Goal: Task Accomplishment & Management: Manage account settings

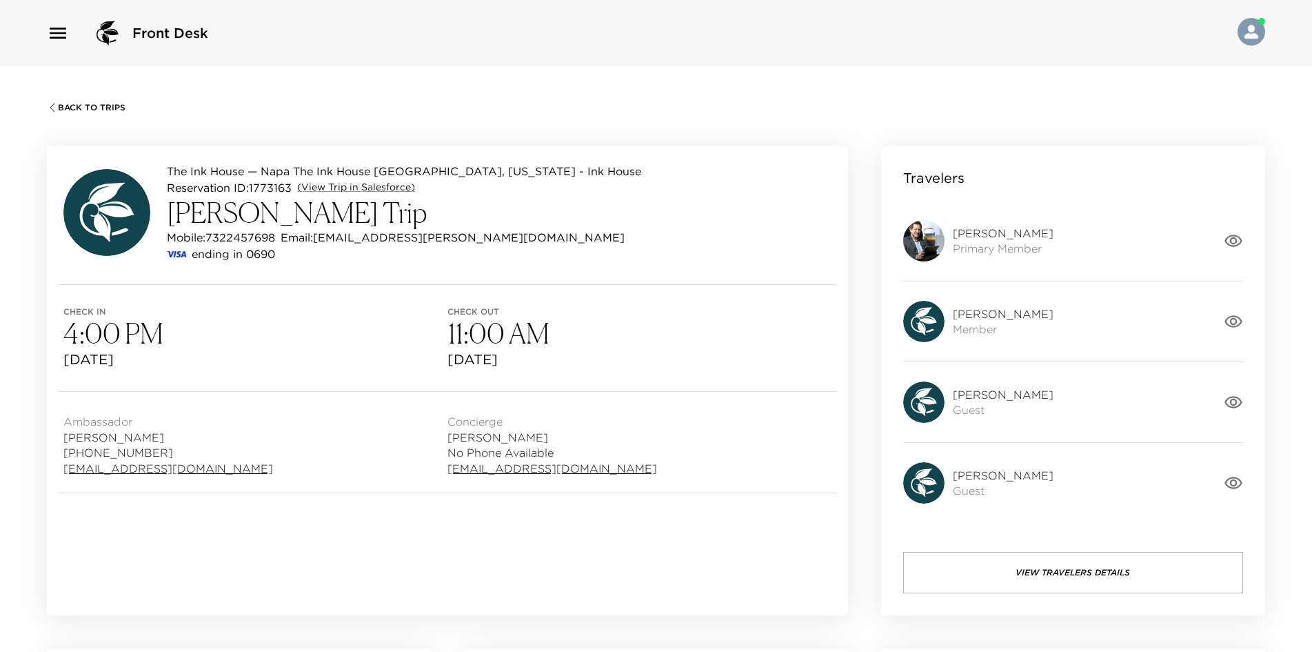
scroll to position [1052, 0]
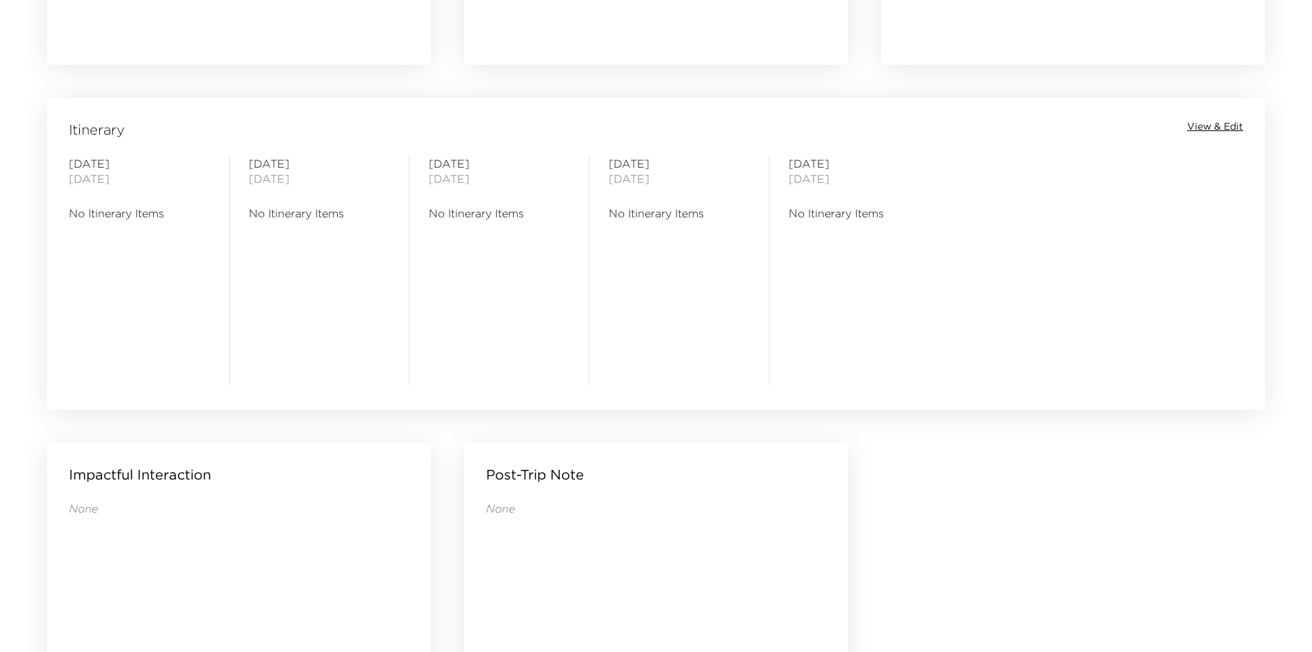
click at [579, 319] on div "[DATE] No Itinerary Items" at bounding box center [499, 270] width 180 height 229
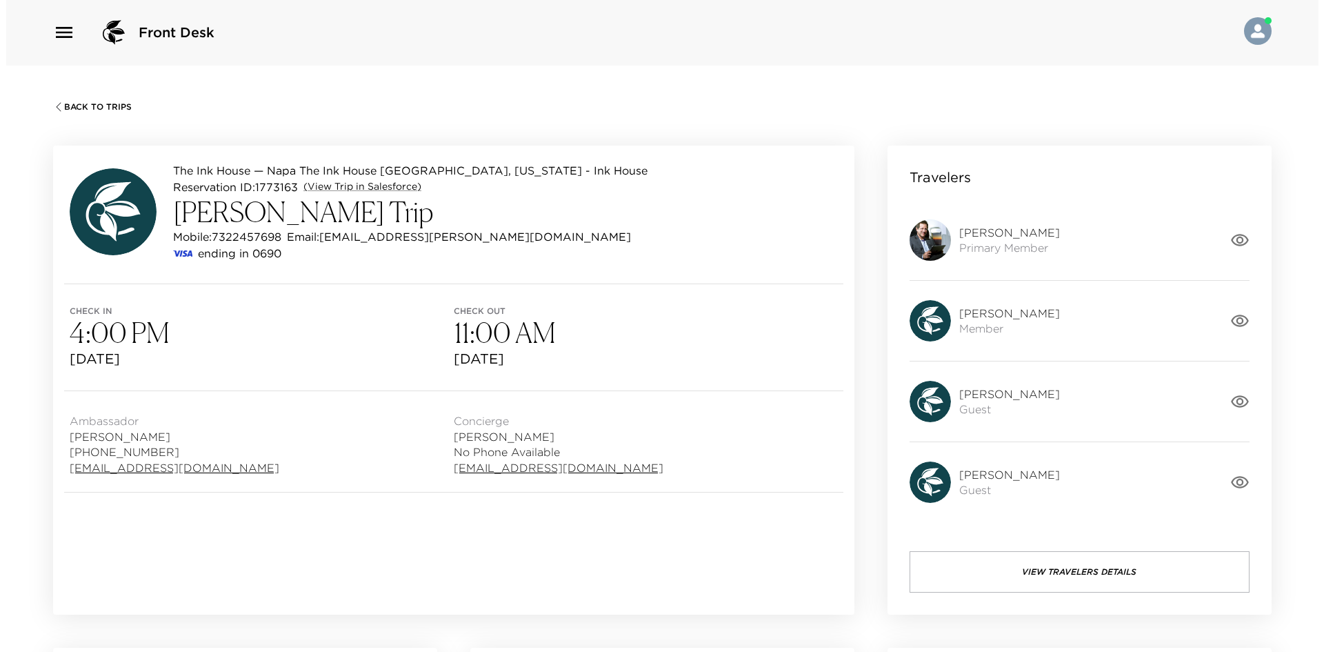
scroll to position [0, 0]
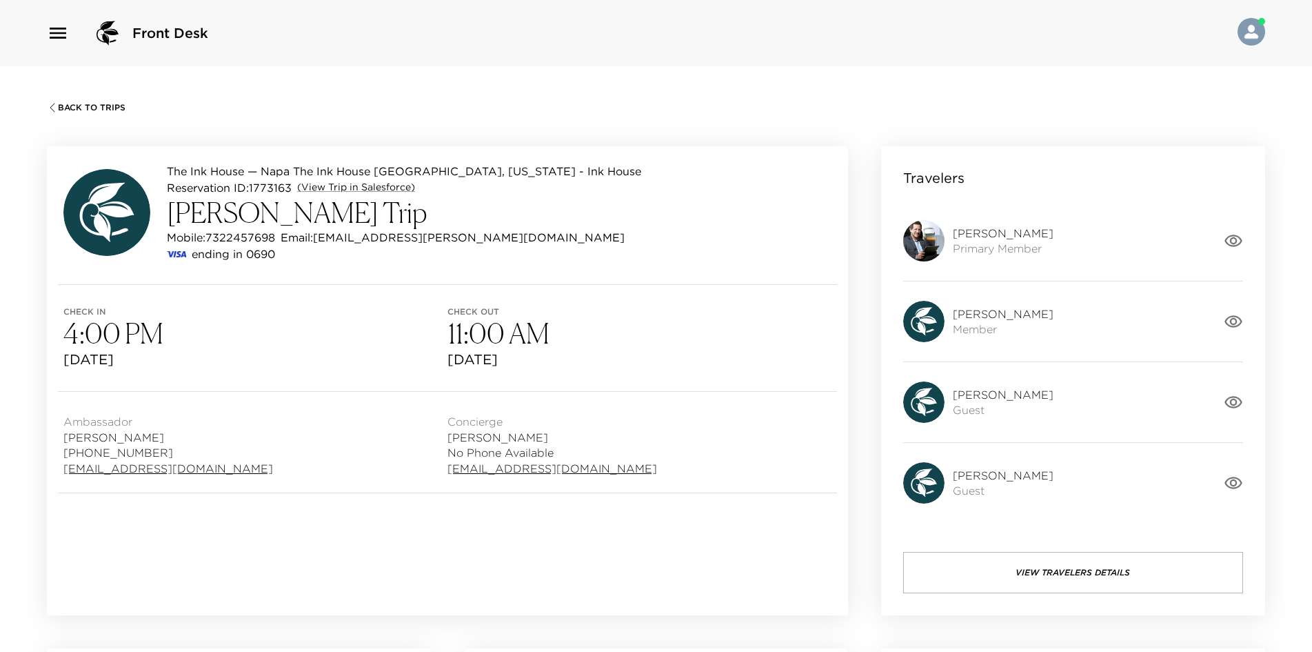
click at [97, 96] on div "Back To Trips The Ink House — Napa The Ink House [GEOGRAPHIC_DATA], [US_STATE] …" at bounding box center [656, 392] width 1312 height 652
click at [99, 103] on span "Back To Trips" at bounding box center [92, 108] width 68 height 10
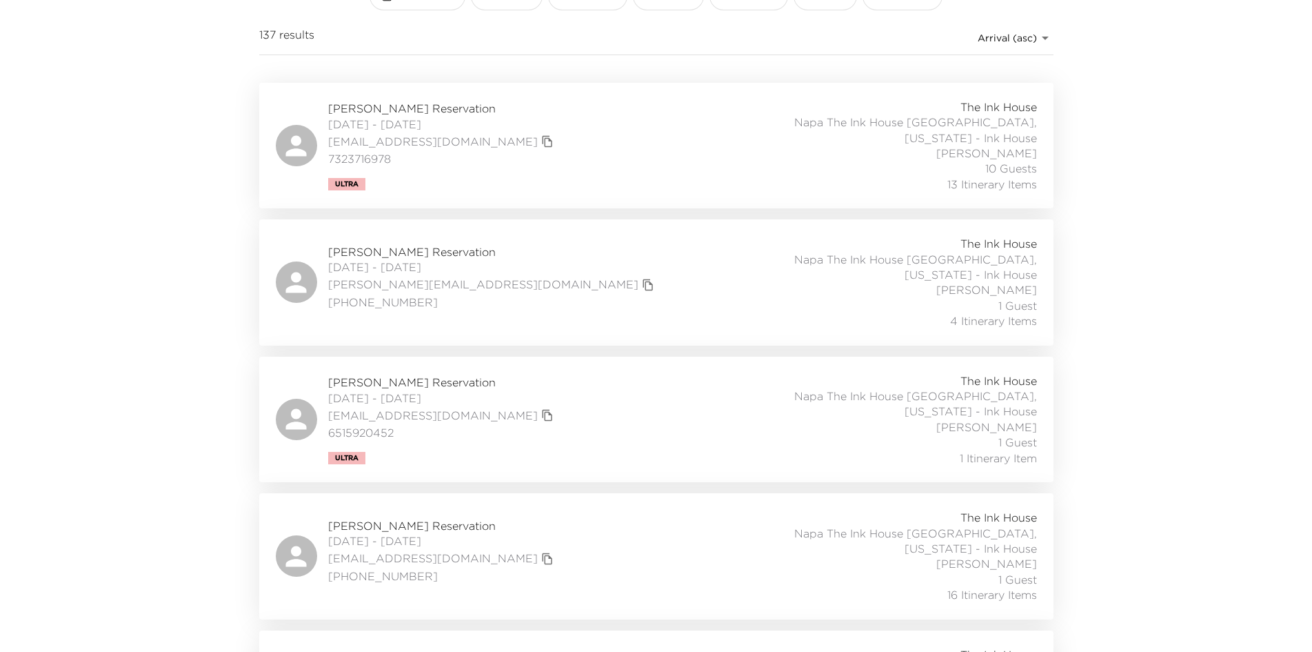
scroll to position [138, 0]
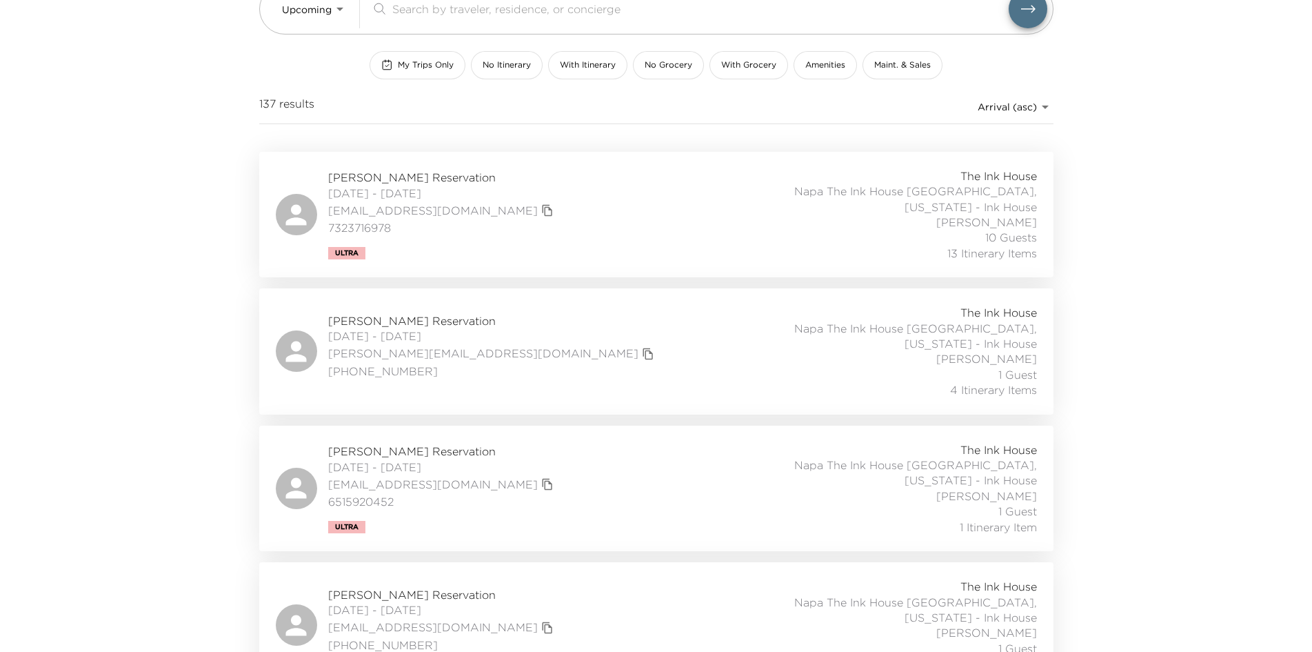
click at [519, 203] on div "[PERSON_NAME] Reservation [DATE] - [DATE] [EMAIL_ADDRESS][DOMAIN_NAME] 73237169…" at bounding box center [656, 214] width 761 height 92
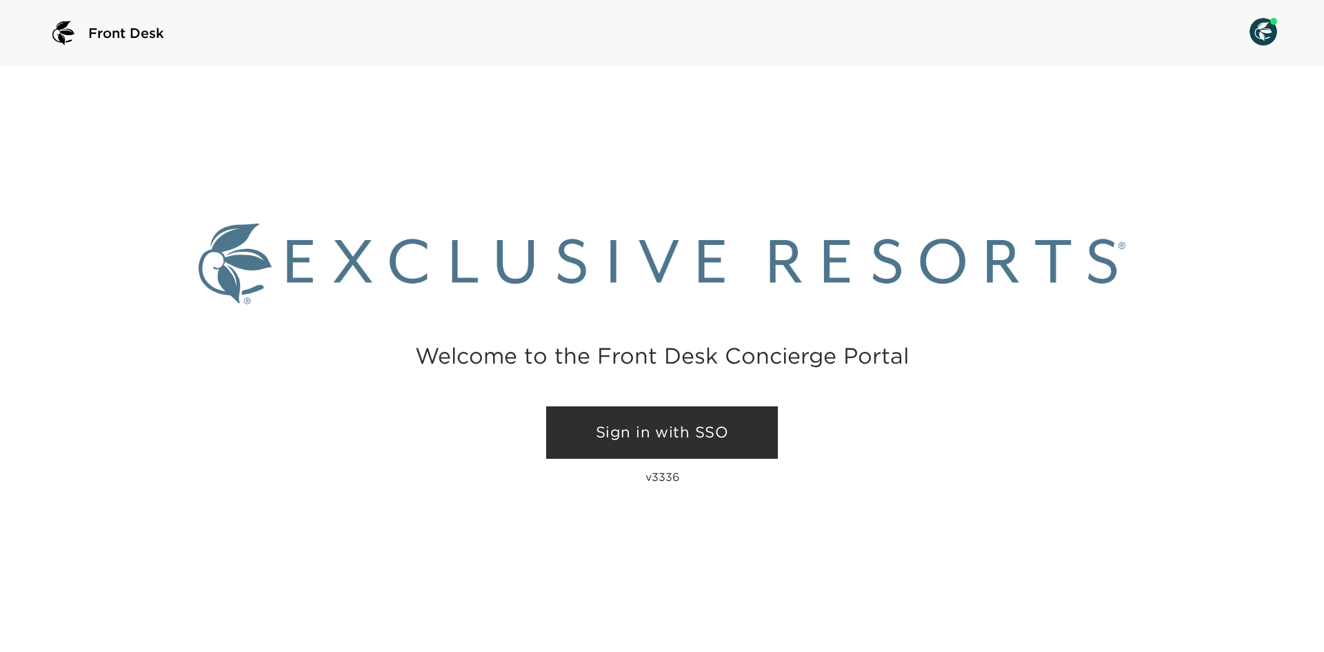
click at [642, 417] on link "Sign in with SSO" at bounding box center [662, 432] width 232 height 52
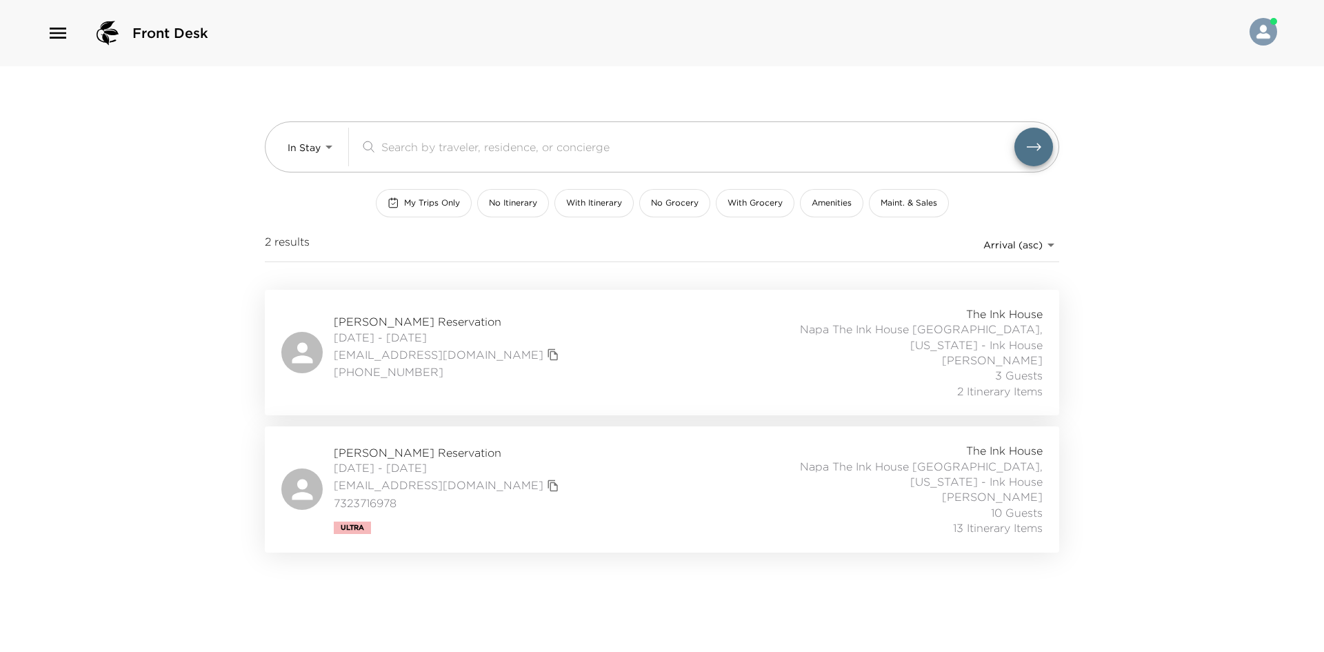
click at [589, 450] on div "[PERSON_NAME] Reservation [DATE] - [DATE] [EMAIL_ADDRESS][DOMAIN_NAME] 73237169…" at bounding box center [661, 489] width 761 height 92
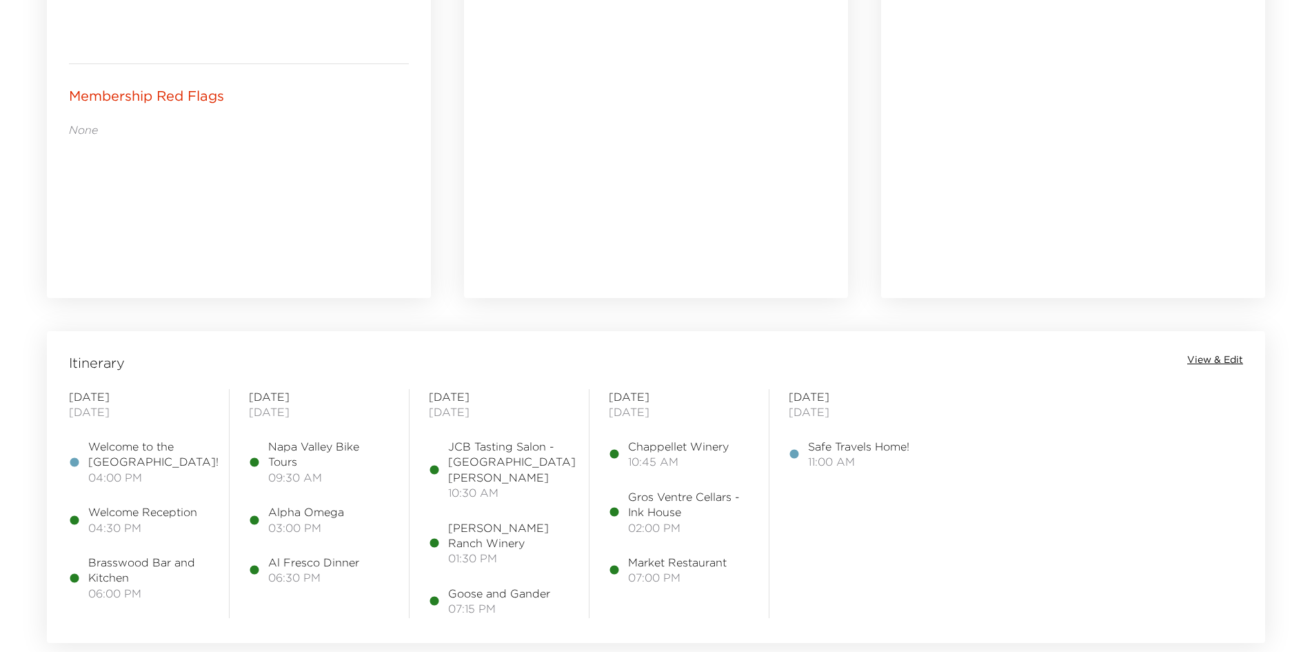
scroll to position [827, 0]
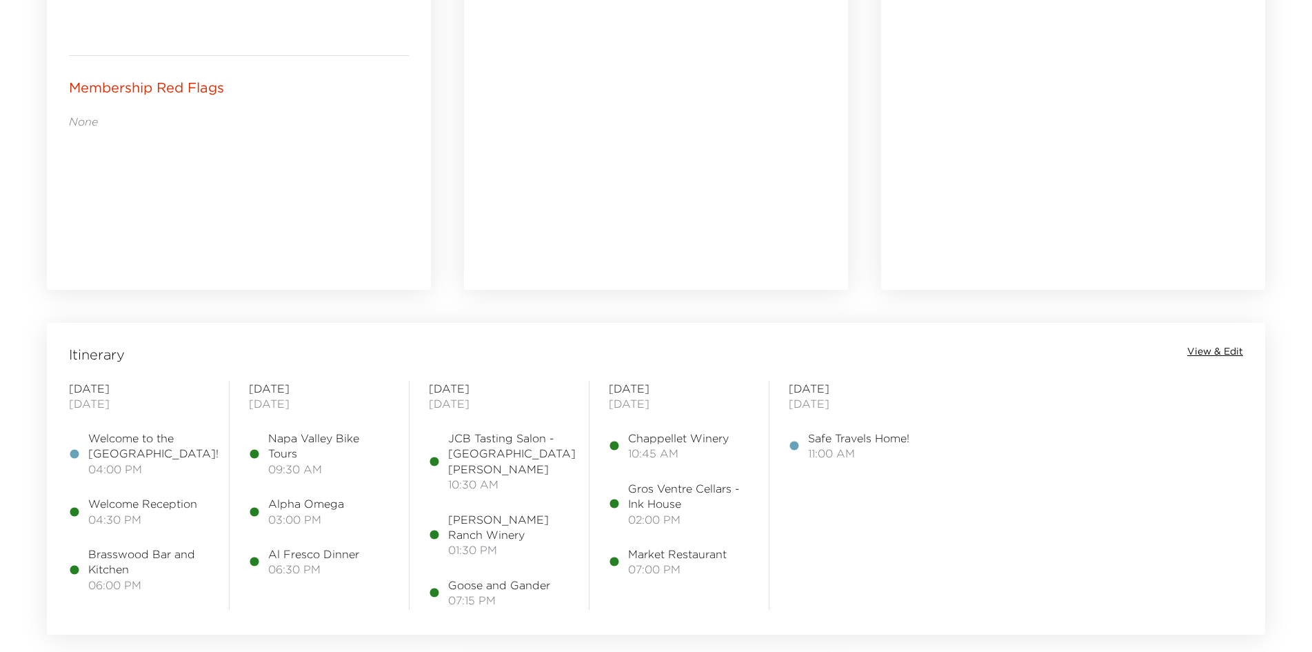
click at [1198, 347] on span "View & Edit" at bounding box center [1215, 352] width 56 height 14
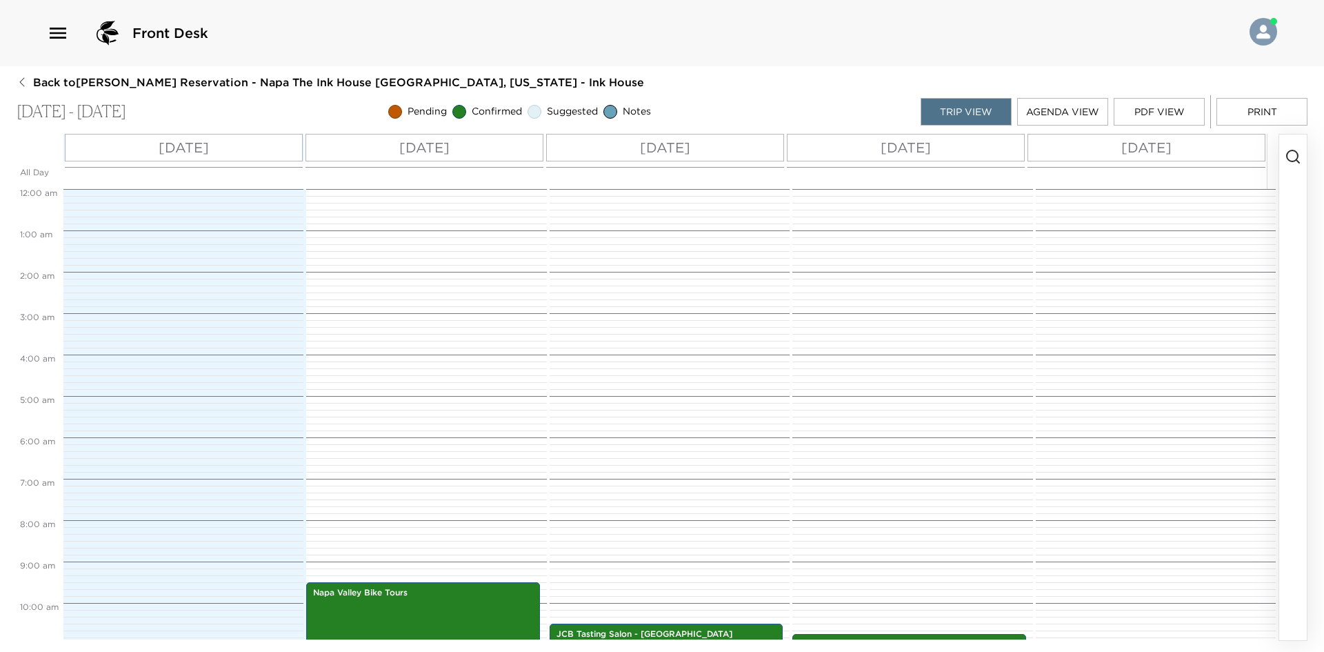
scroll to position [393, 0]
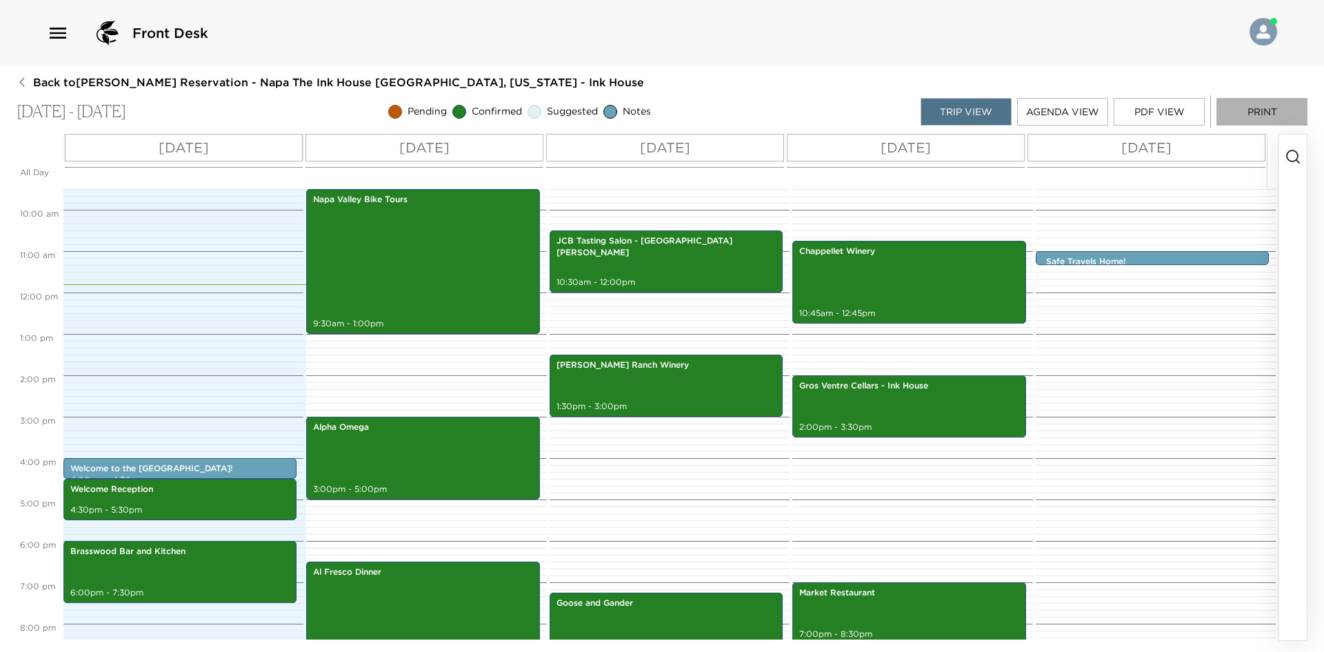
click at [1256, 110] on button "Print" at bounding box center [1261, 112] width 91 height 28
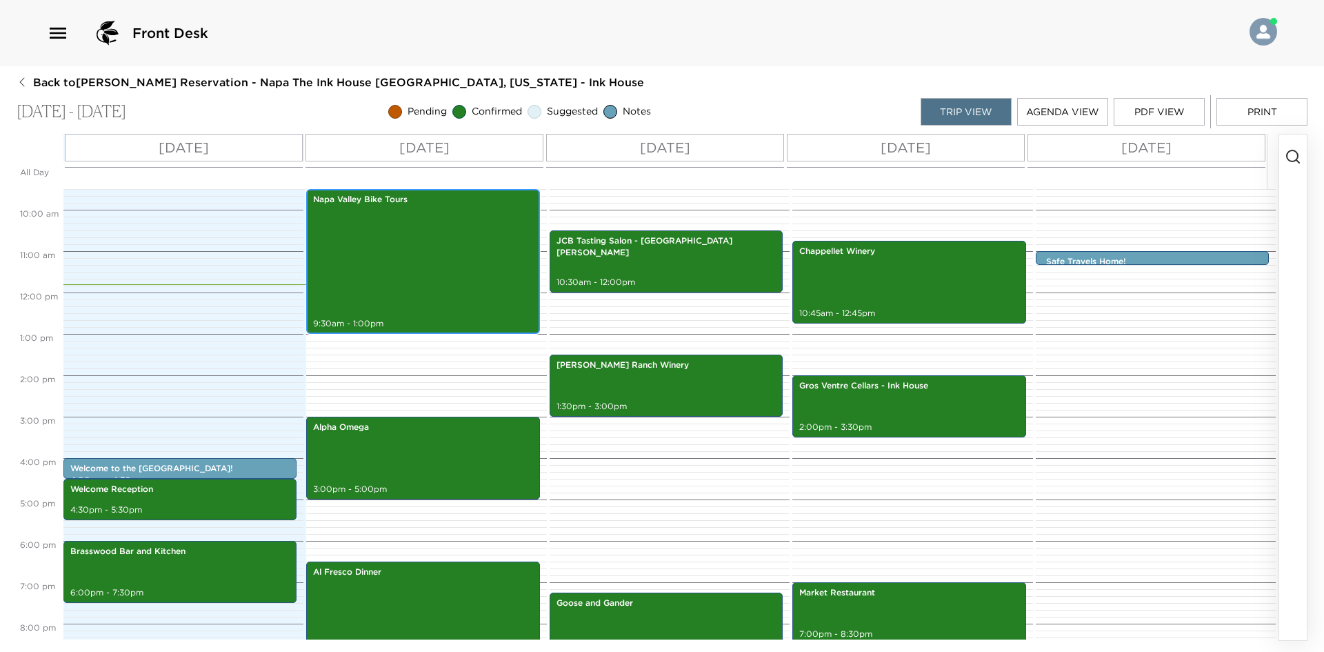
click at [441, 248] on div "Napa Valley Bike Tours 9:30am - 1:00pm" at bounding box center [422, 261] width 225 height 141
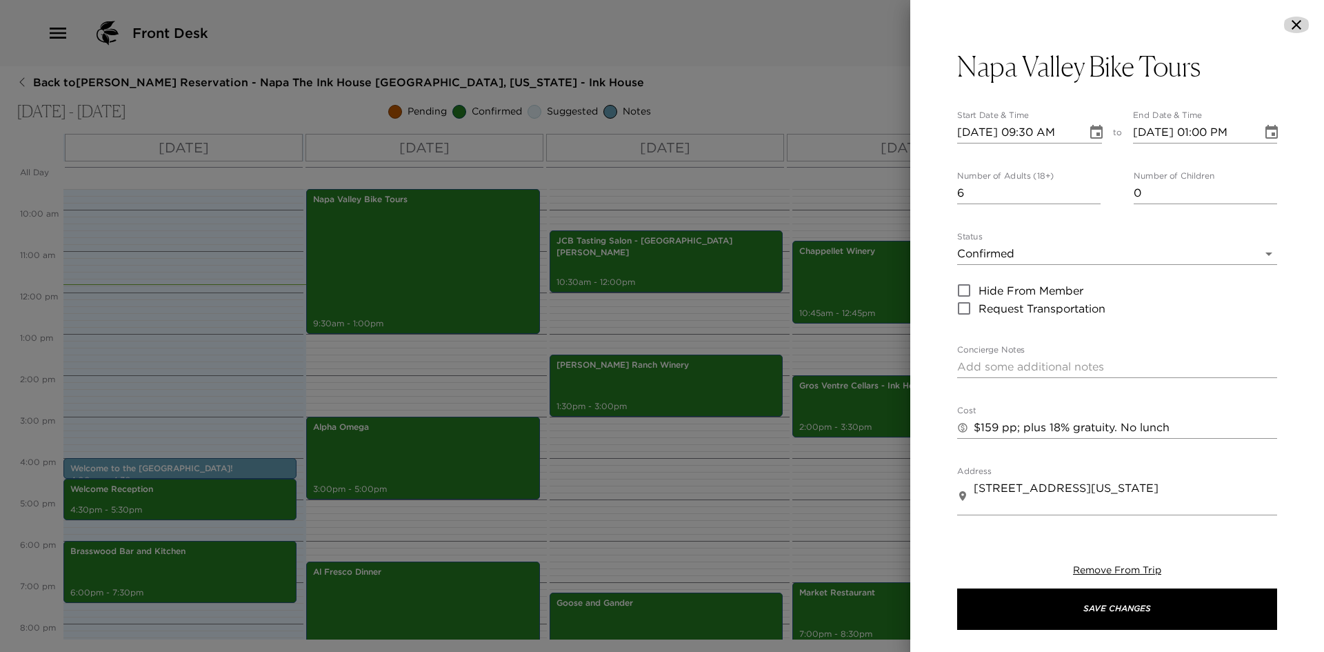
click at [1299, 29] on icon "button" at bounding box center [1296, 25] width 17 height 17
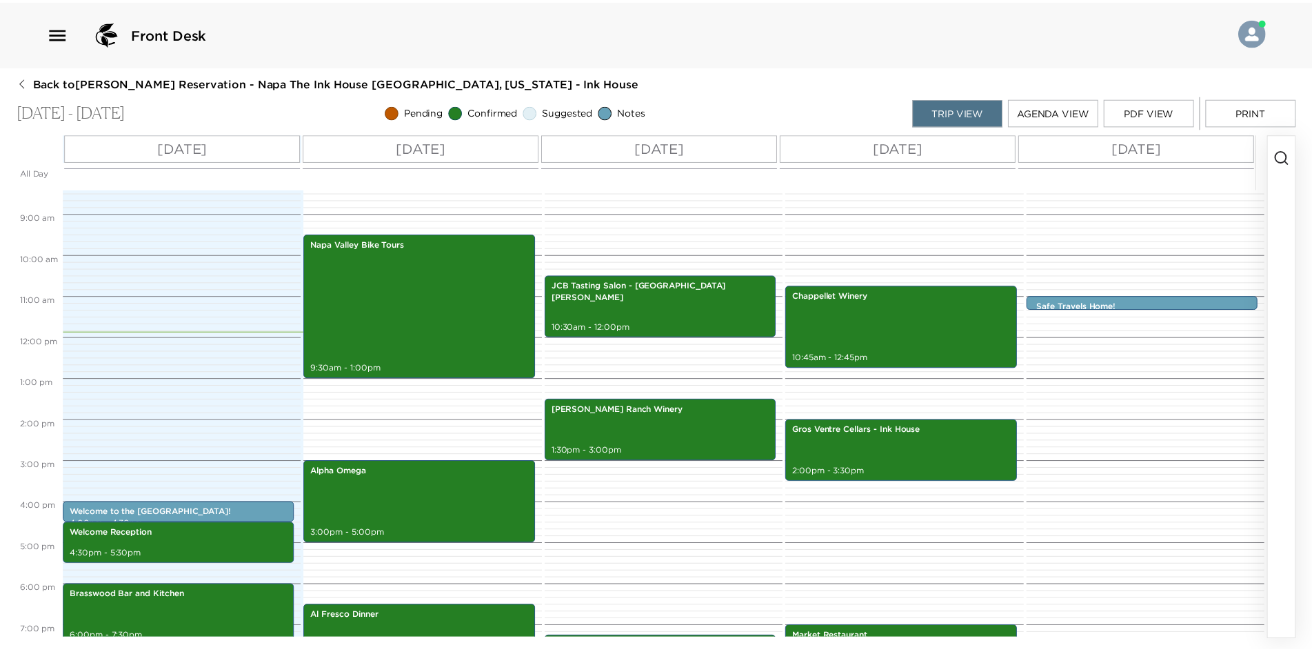
scroll to position [324, 0]
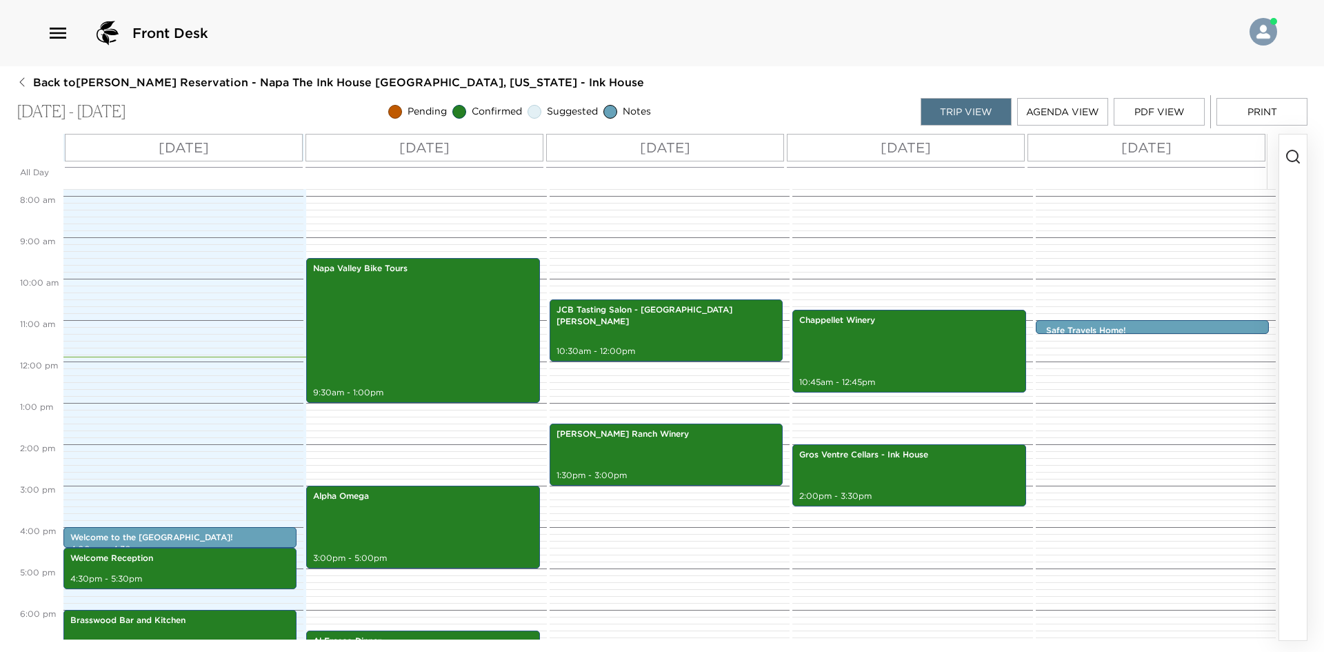
click at [1145, 270] on div "Safe Travels Home! 11:00am - 11:10am" at bounding box center [1154, 361] width 236 height 993
click at [1272, 109] on button "Print" at bounding box center [1261, 112] width 91 height 28
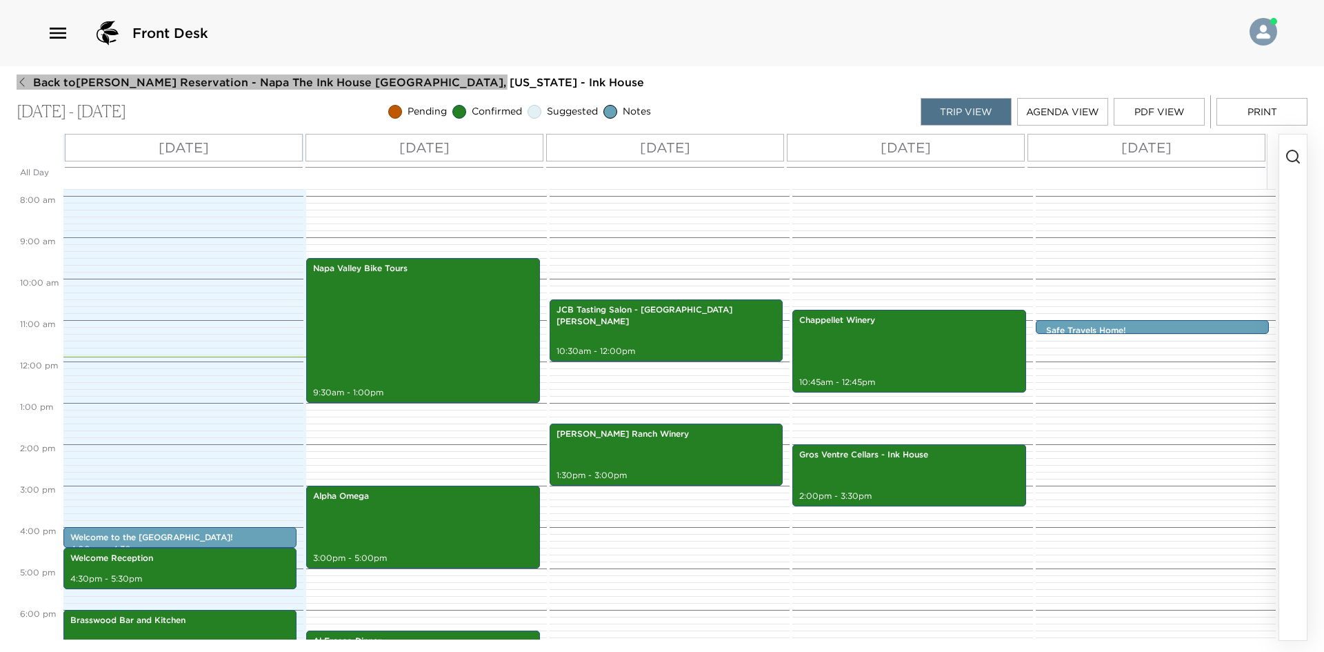
click at [40, 76] on span "Back to Sheri Urowsky Reservation - Napa The Ink House Napa, California - Ink H…" at bounding box center [338, 81] width 611 height 15
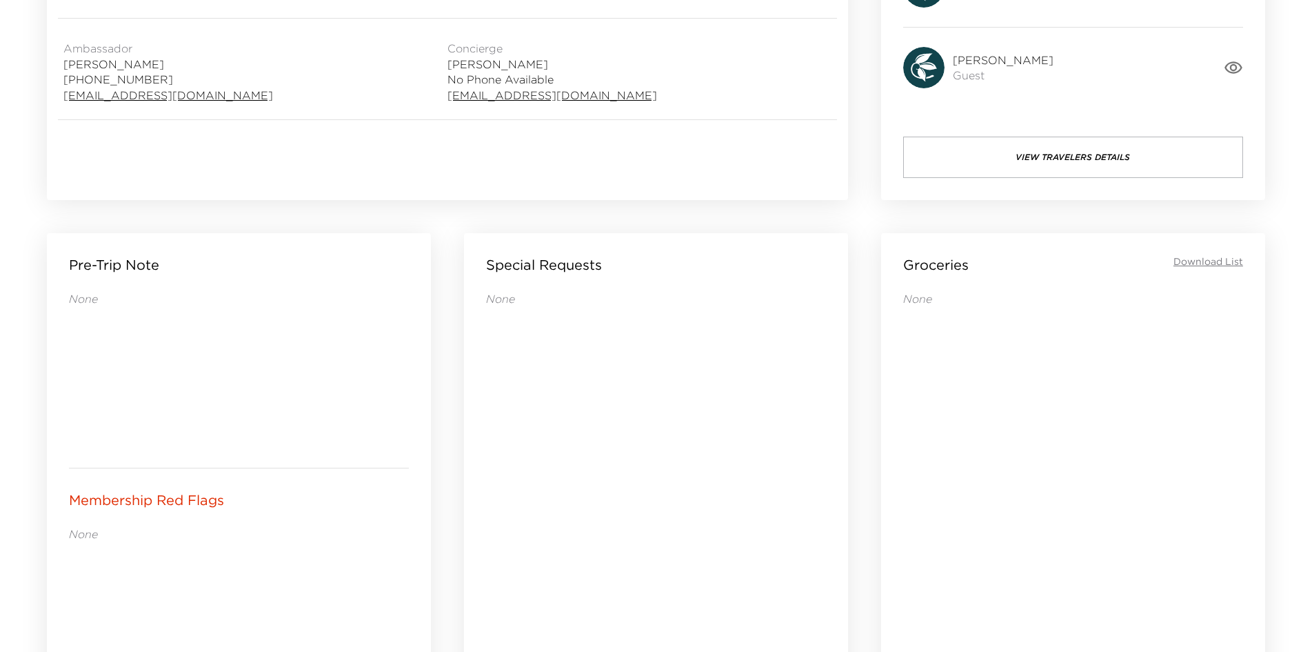
scroll to position [416, 0]
click at [1203, 257] on div "Groceries Download List" at bounding box center [1073, 263] width 340 height 19
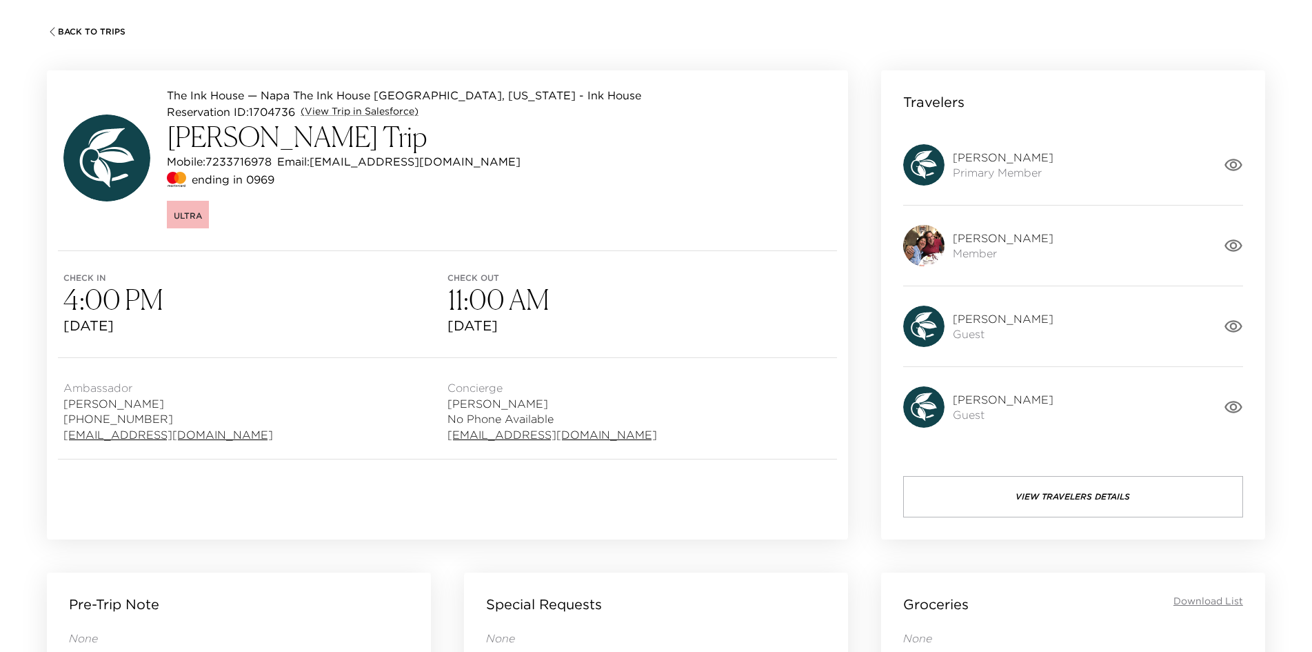
scroll to position [72, 0]
